Goal: Information Seeking & Learning: Learn about a topic

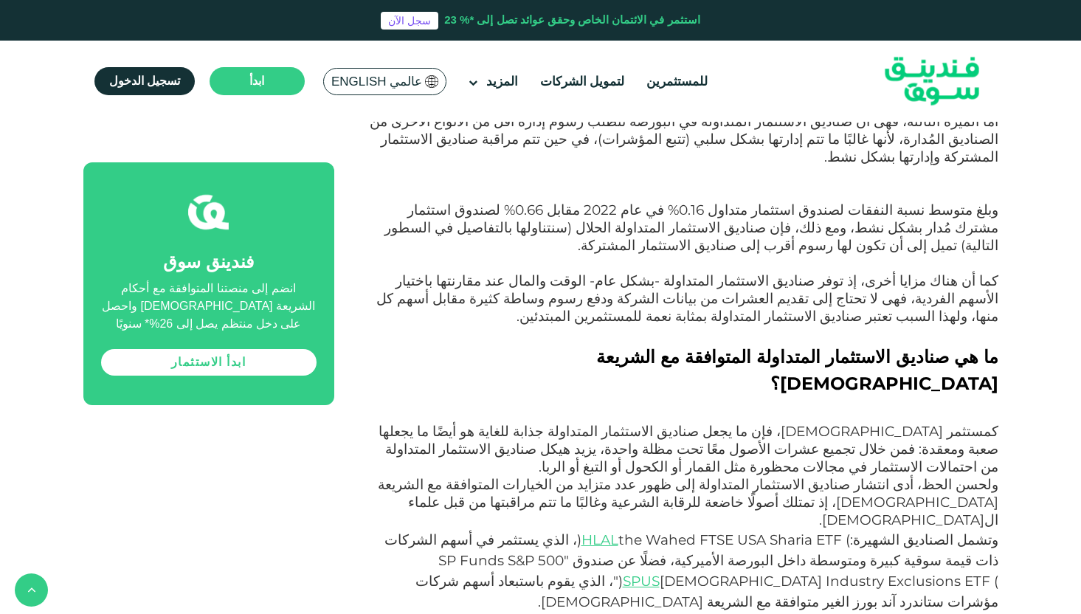
scroll to position [1715, 0]
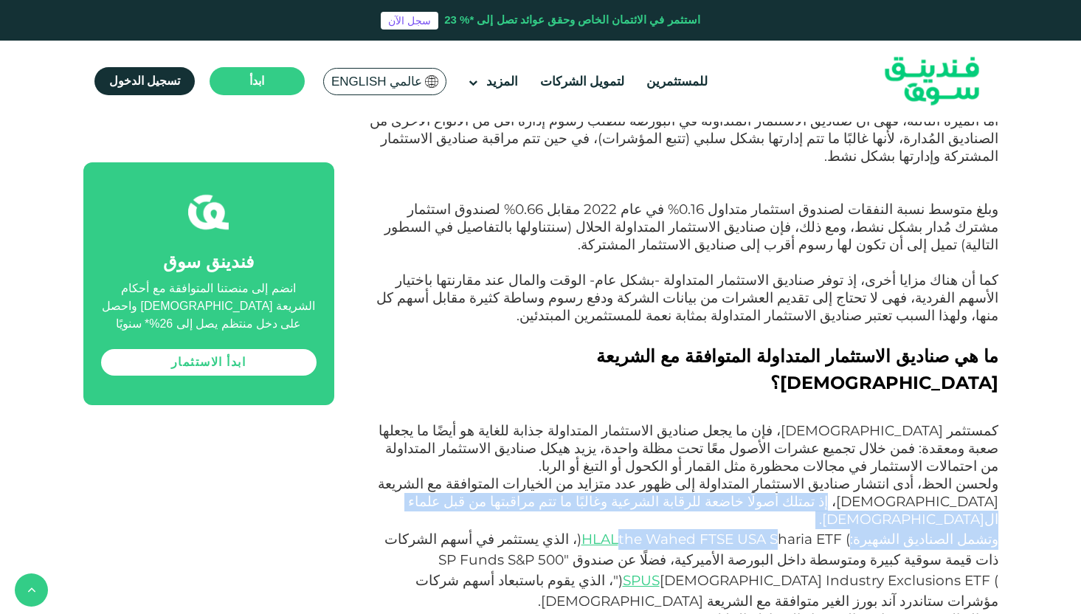
drag, startPoint x: 1010, startPoint y: 358, endPoint x: 791, endPoint y: 373, distance: 219.0
click at [815, 475] on span "ولحسن الحظ، أدى انتشار صناديق الاستثمار المتداولة إلى ظهور عدد متزايد من الخيار…" at bounding box center [688, 501] width 621 height 52
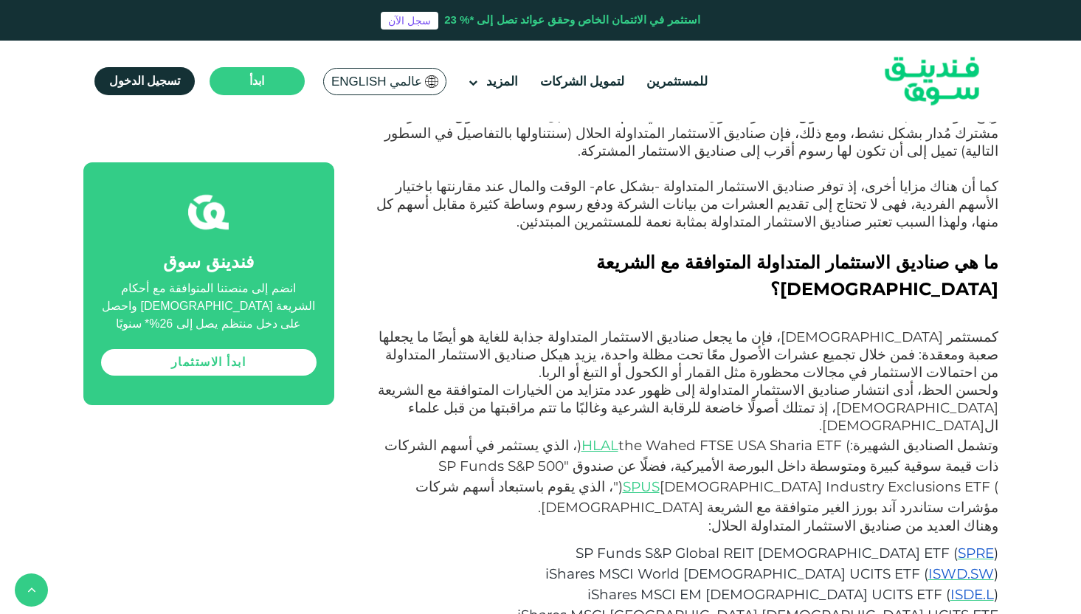
scroll to position [1815, 0]
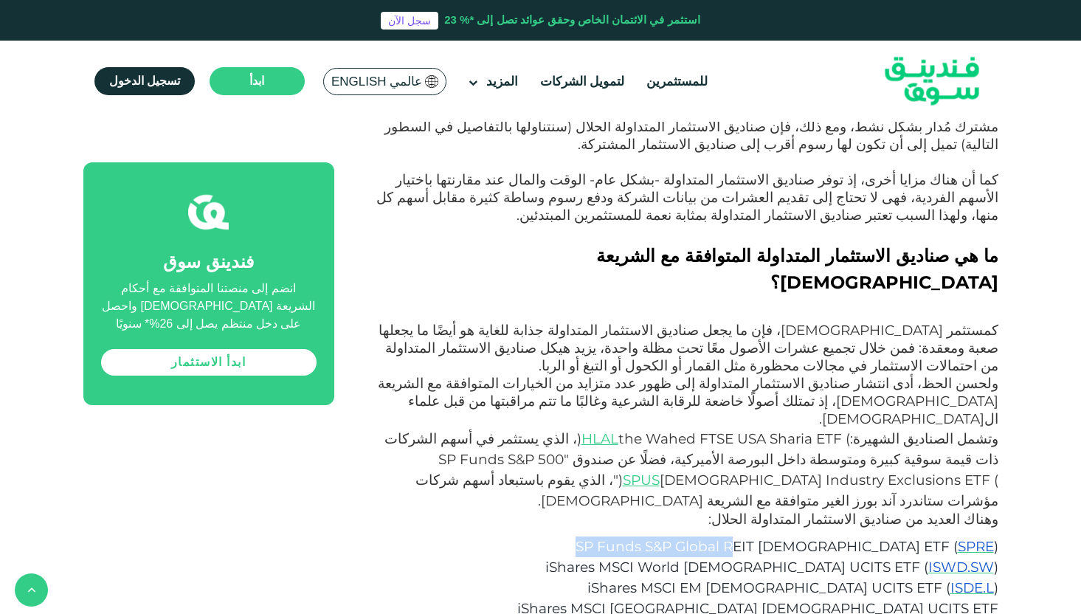
drag, startPoint x: 684, startPoint y: 365, endPoint x: 856, endPoint y: 371, distance: 172.1
click at [856, 537] on p "SP Funds S&P Global REIT [DEMOGRAPHIC_DATA] ETF ( SPRE )" at bounding box center [691, 547] width 613 height 21
click at [856, 538] on span "SP Funds S&P Global REIT [DEMOGRAPHIC_DATA] ETF (" at bounding box center [767, 546] width 382 height 17
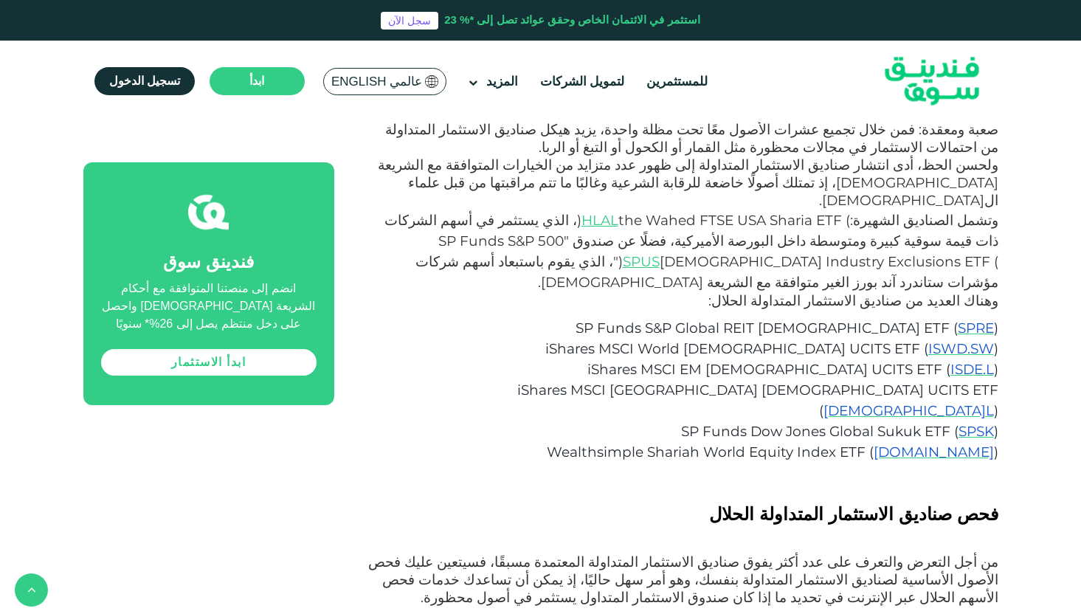
scroll to position [2037, 0]
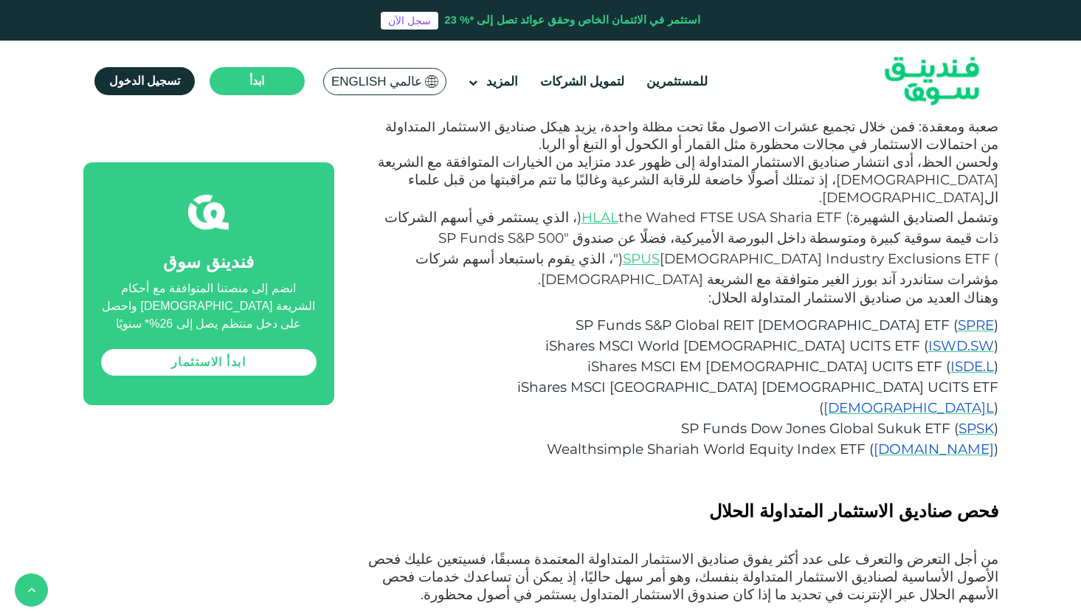
drag, startPoint x: 377, startPoint y: 432, endPoint x: 514, endPoint y: 433, distance: 136.6
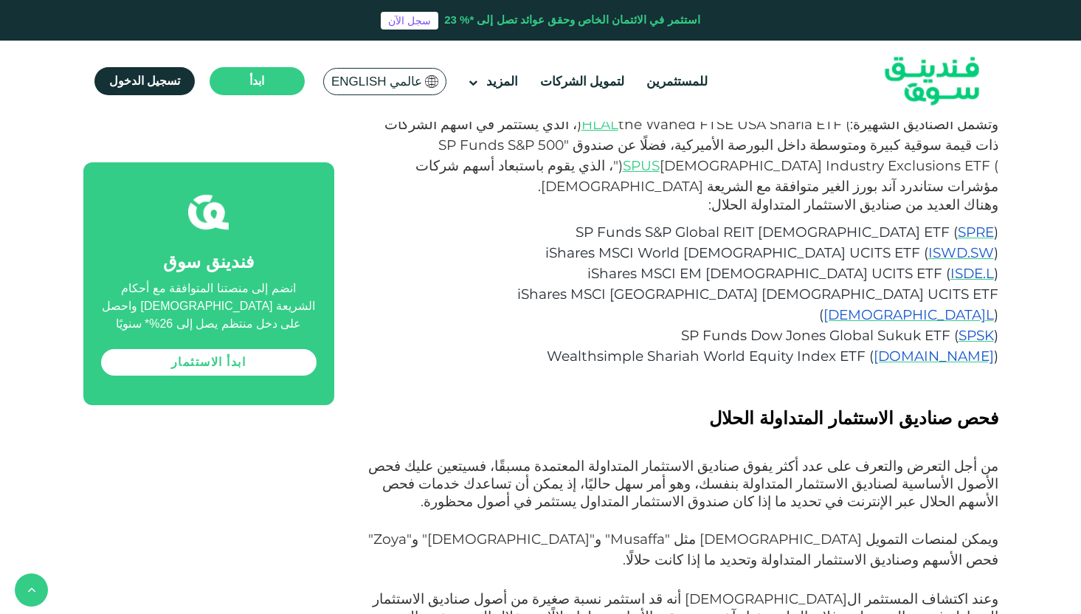
scroll to position [2135, 0]
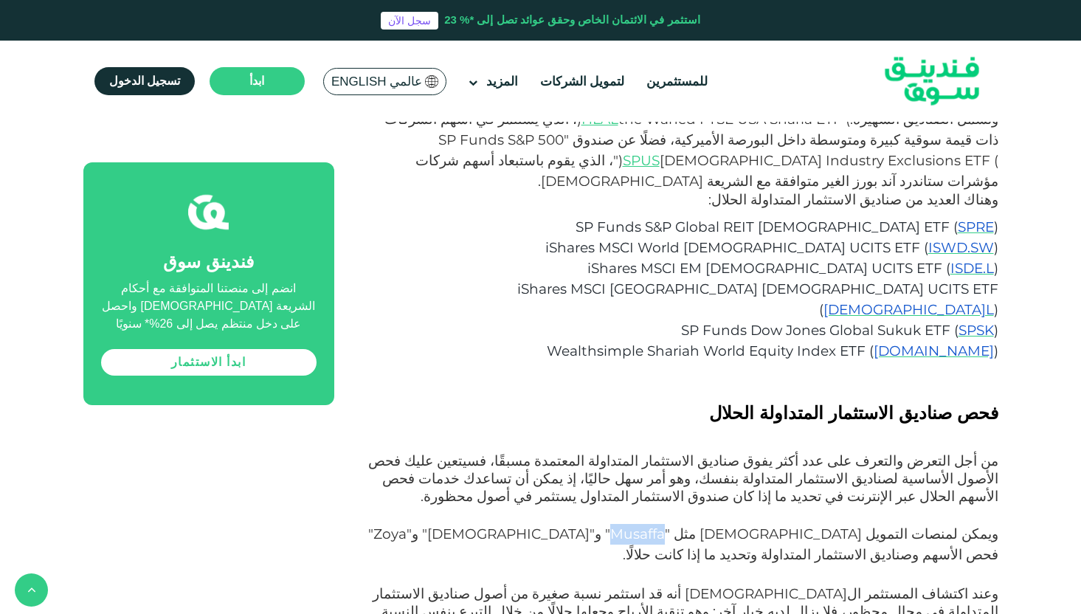
drag, startPoint x: 816, startPoint y: 329, endPoint x: 763, endPoint y: 337, distance: 54.5
click at [763, 526] on span "ويمكن لمنصات التمويل [DEMOGRAPHIC_DATA] مثل " [DEMOGRAPHIC_DATA] " و" [DEMOGRAP…" at bounding box center [683, 545] width 630 height 38
copy span "Musaffa"
click at [755, 524] on p "ويمكن لمنصات التمويل [DEMOGRAPHIC_DATA] مثل " [DEMOGRAPHIC_DATA] " و" [DEMOGRAP…" at bounding box center [683, 555] width 631 height 62
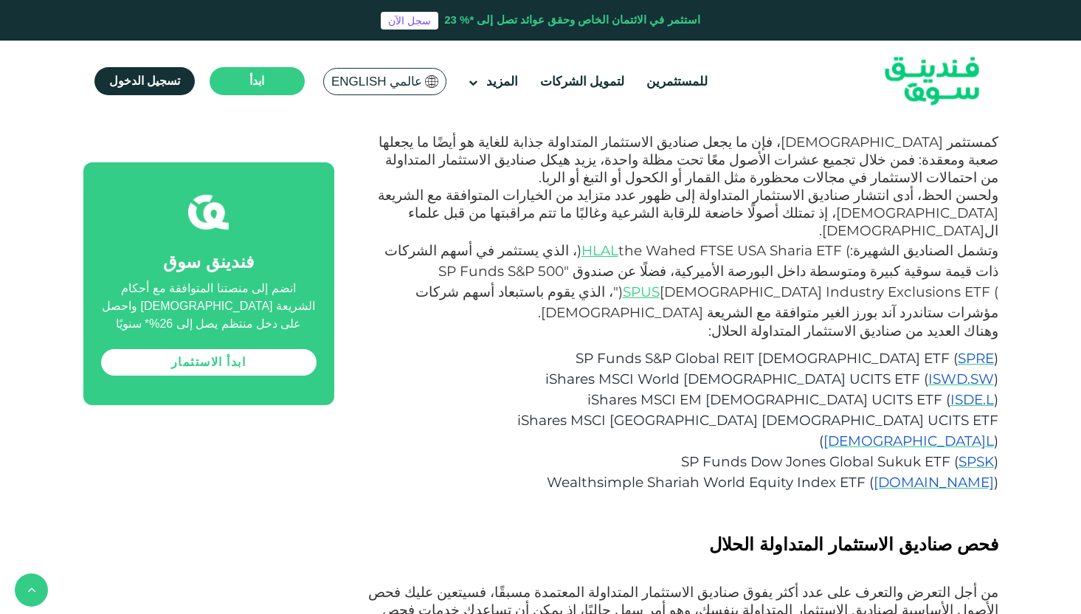
scroll to position [2003, 0]
